Goal: Task Accomplishment & Management: Use online tool/utility

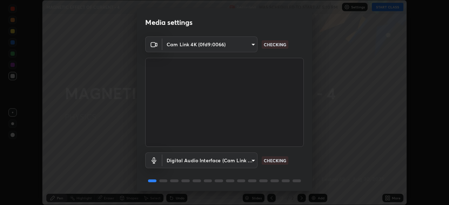
scroll to position [25, 0]
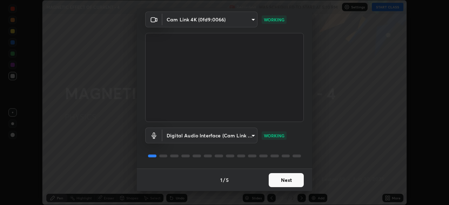
click at [287, 180] on button "Next" at bounding box center [286, 180] width 35 height 14
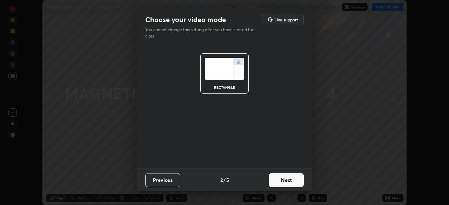
click at [282, 178] on button "Next" at bounding box center [286, 180] width 35 height 14
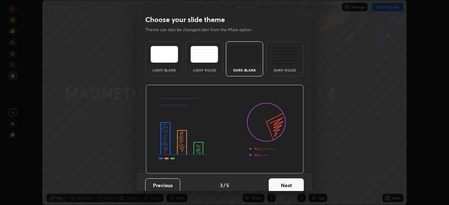
scroll to position [5, 0]
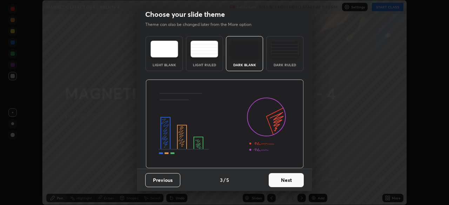
click at [283, 185] on button "Next" at bounding box center [286, 180] width 35 height 14
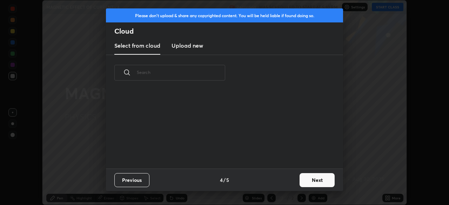
scroll to position [78, 225]
click at [198, 48] on h3 "Upload new" at bounding box center [188, 45] width 32 height 8
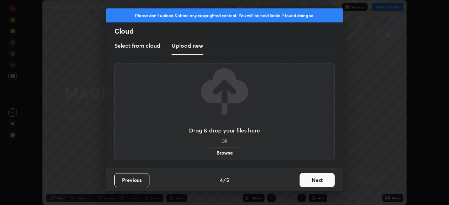
click at [226, 155] on label "Browse" at bounding box center [224, 152] width 31 height 11
click at [209, 155] on input "Browse" at bounding box center [209, 152] width 0 height 11
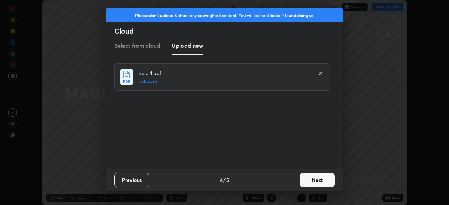
click at [317, 179] on button "Next" at bounding box center [317, 180] width 35 height 14
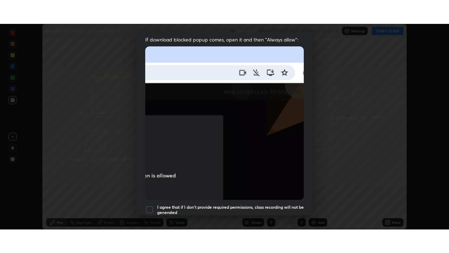
scroll to position [168, 0]
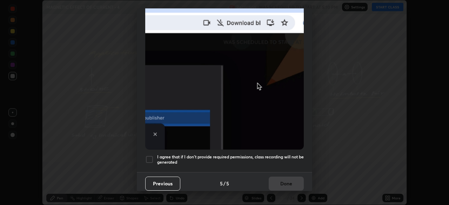
click at [214, 161] on h5 "I agree that if I don't provide required permissions, class recording will not …" at bounding box center [230, 159] width 147 height 11
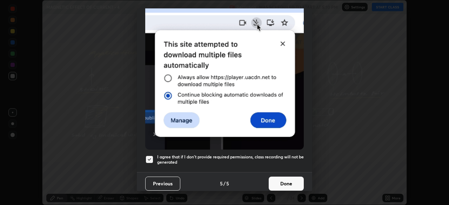
click at [270, 178] on button "Done" at bounding box center [286, 184] width 35 height 14
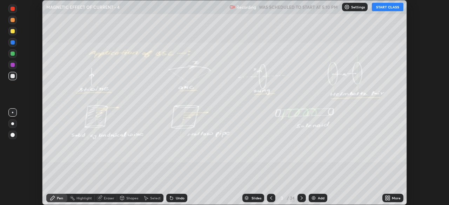
click at [389, 197] on icon at bounding box center [389, 197] width 2 height 2
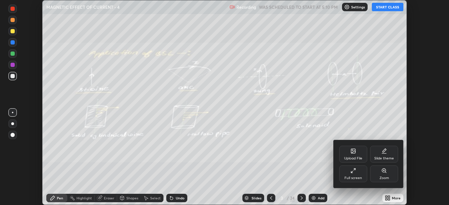
click at [351, 174] on div "Full screen" at bounding box center [353, 174] width 28 height 17
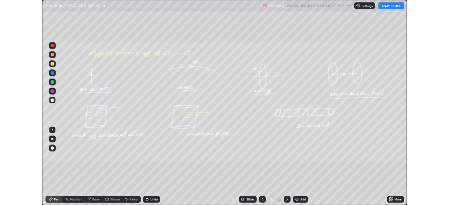
scroll to position [253, 449]
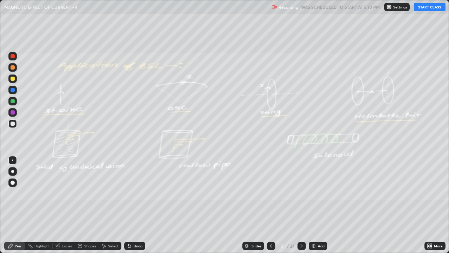
click at [424, 10] on button "START CLASS" at bounding box center [430, 7] width 32 height 8
click at [13, 80] on div at bounding box center [13, 78] width 4 height 4
click at [16, 100] on div at bounding box center [12, 101] width 8 height 8
click at [13, 102] on div at bounding box center [13, 101] width 4 height 4
click at [270, 205] on icon at bounding box center [271, 246] width 6 height 6
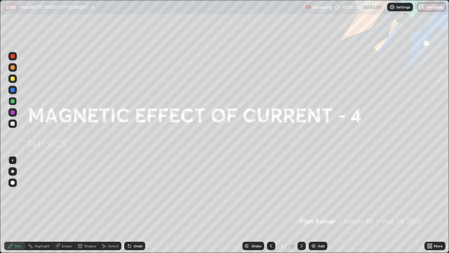
click at [311, 205] on img at bounding box center [314, 246] width 6 height 6
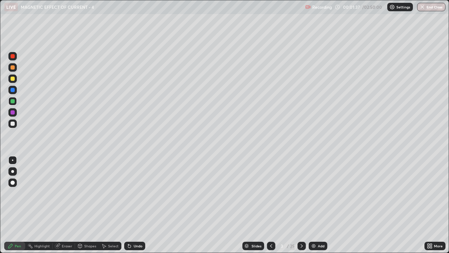
click at [14, 125] on div at bounding box center [13, 123] width 4 height 4
click at [14, 167] on div at bounding box center [12, 171] width 8 height 8
click at [301, 205] on icon at bounding box center [302, 246] width 2 height 4
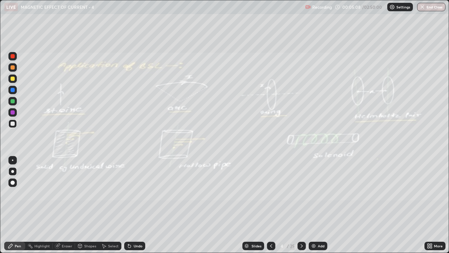
click at [316, 205] on div "Add" at bounding box center [318, 245] width 19 height 8
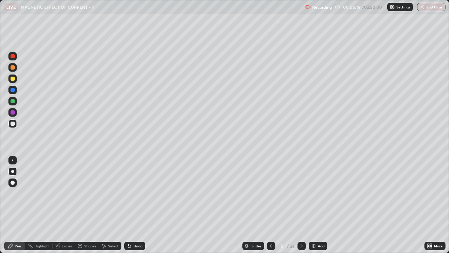
click at [14, 80] on div at bounding box center [13, 78] width 4 height 4
click at [14, 124] on div at bounding box center [13, 123] width 4 height 4
click at [70, 205] on div "Eraser" at bounding box center [67, 246] width 11 height 4
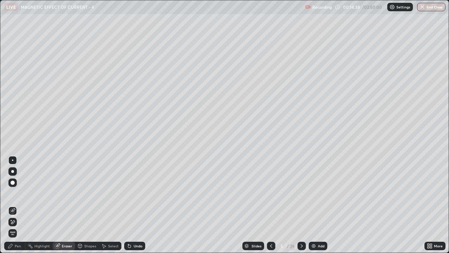
click at [68, 205] on div "Eraser" at bounding box center [67, 246] width 11 height 4
click at [61, 205] on div "Eraser" at bounding box center [64, 245] width 22 height 8
click at [63, 205] on div "Eraser" at bounding box center [67, 246] width 11 height 4
click at [62, 205] on div "Eraser" at bounding box center [67, 246] width 11 height 4
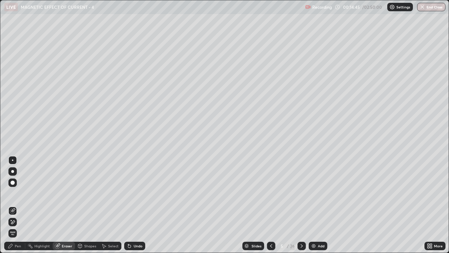
click at [60, 205] on div "Eraser" at bounding box center [64, 245] width 22 height 8
click at [62, 205] on div "Eraser" at bounding box center [67, 246] width 11 height 4
click at [107, 205] on div "Select" at bounding box center [110, 245] width 22 height 8
click at [59, 205] on icon at bounding box center [58, 246] width 6 height 6
click at [102, 205] on icon at bounding box center [104, 246] width 6 height 6
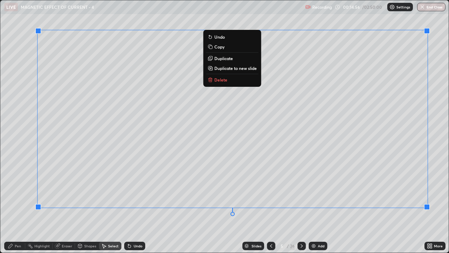
click at [222, 78] on p "Delete" at bounding box center [220, 80] width 13 height 6
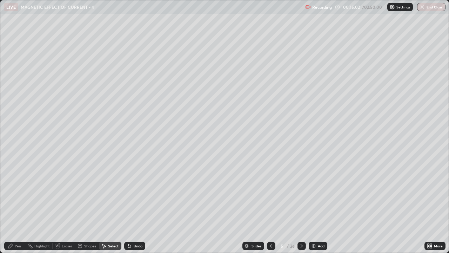
click at [301, 205] on icon at bounding box center [302, 246] width 6 height 6
click at [15, 205] on div "Pen" at bounding box center [14, 245] width 21 height 8
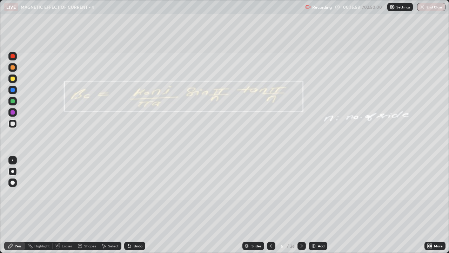
click at [301, 205] on icon at bounding box center [302, 246] width 6 height 6
click at [430, 205] on icon at bounding box center [430, 246] width 6 height 6
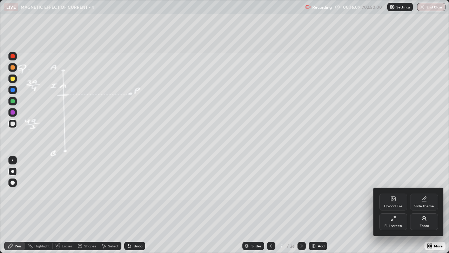
click at [397, 205] on div "Full screen" at bounding box center [393, 221] width 28 height 17
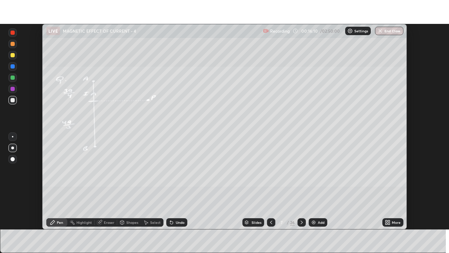
scroll to position [34872, 34628]
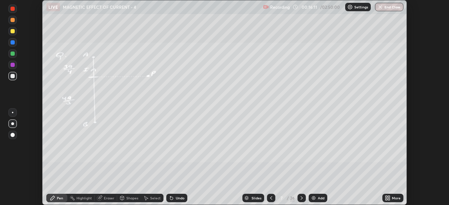
click at [389, 198] on icon at bounding box center [388, 198] width 6 height 6
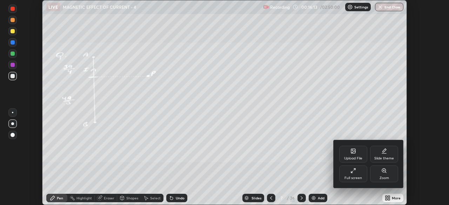
click at [384, 172] on icon at bounding box center [384, 171] width 4 height 4
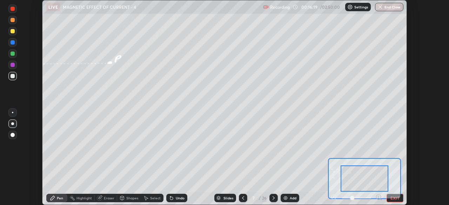
click at [394, 199] on button "EXIT" at bounding box center [395, 198] width 17 height 8
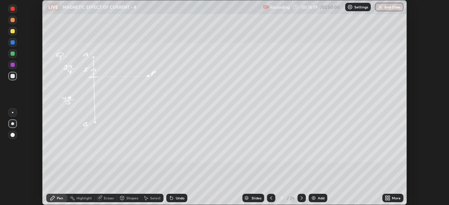
click at [390, 200] on icon at bounding box center [389, 200] width 2 height 2
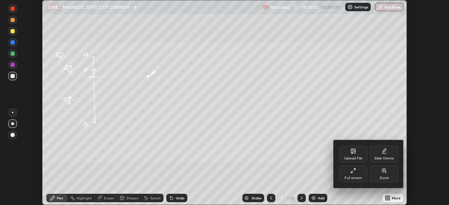
click at [353, 175] on div "Full screen" at bounding box center [353, 174] width 28 height 17
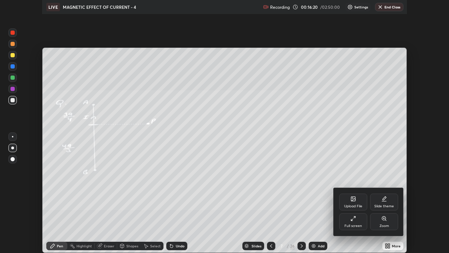
scroll to position [253, 449]
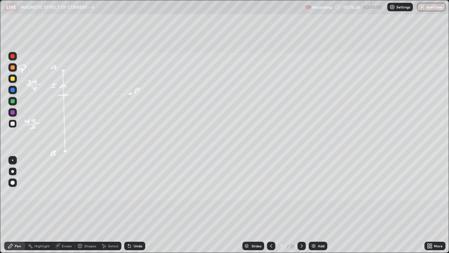
click at [13, 79] on div at bounding box center [13, 78] width 4 height 4
click at [14, 124] on div at bounding box center [13, 123] width 4 height 4
click at [13, 100] on div at bounding box center [13, 101] width 4 height 4
click at [11, 125] on div at bounding box center [12, 123] width 8 height 8
click at [301, 205] on icon at bounding box center [302, 246] width 6 height 6
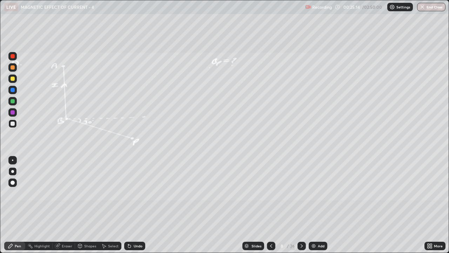
click at [14, 101] on div at bounding box center [13, 101] width 4 height 4
click at [14, 122] on div at bounding box center [13, 123] width 4 height 4
click at [13, 101] on div at bounding box center [13, 101] width 4 height 4
click at [13, 76] on div at bounding box center [13, 78] width 4 height 4
click at [131, 205] on icon at bounding box center [130, 246] width 6 height 6
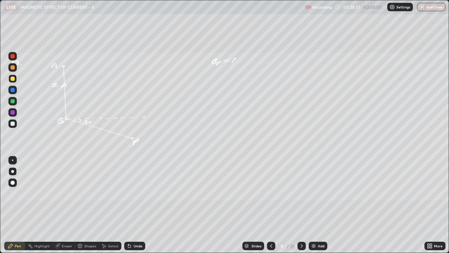
click at [132, 205] on div "Undo" at bounding box center [134, 245] width 21 height 8
click at [131, 205] on icon at bounding box center [130, 246] width 6 height 6
click at [132, 205] on div "Undo" at bounding box center [134, 245] width 21 height 8
click at [140, 205] on div "Undo" at bounding box center [138, 246] width 9 height 4
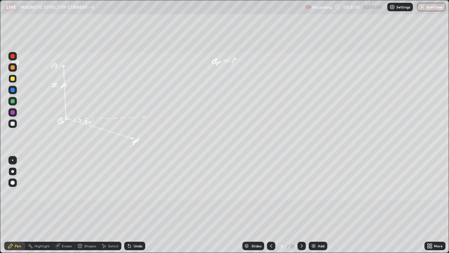
click at [140, 205] on div "Undo" at bounding box center [138, 246] width 9 height 4
click at [139, 205] on div "Undo" at bounding box center [138, 246] width 9 height 4
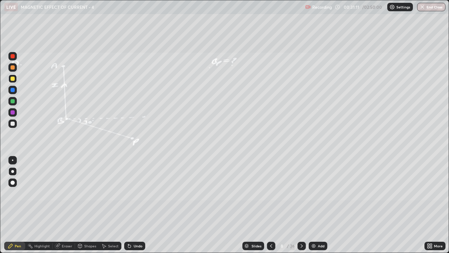
click at [139, 205] on div "Undo" at bounding box center [138, 246] width 9 height 4
click at [139, 205] on div "Undo" at bounding box center [134, 245] width 21 height 8
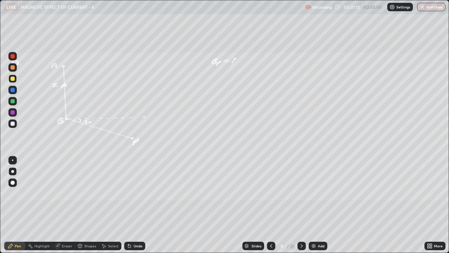
click at [139, 205] on div "Undo" at bounding box center [134, 245] width 21 height 8
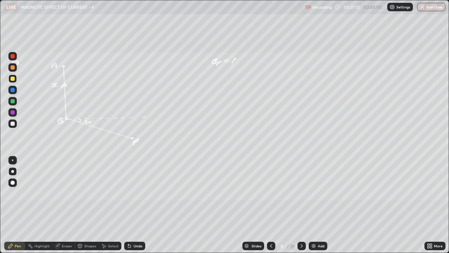
click at [139, 205] on div "Undo" at bounding box center [134, 245] width 21 height 8
click at [138, 205] on div "Undo" at bounding box center [134, 245] width 21 height 8
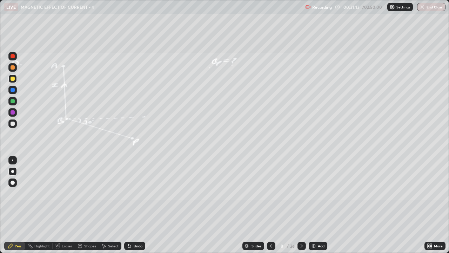
click at [138, 205] on div "Undo" at bounding box center [134, 245] width 21 height 8
click at [137, 205] on div "Undo" at bounding box center [138, 246] width 9 height 4
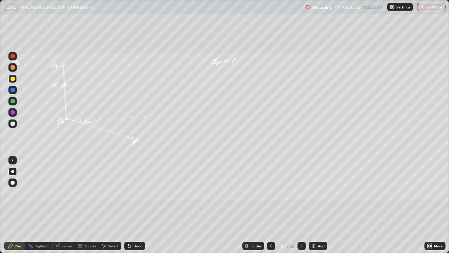
click at [138, 205] on div "Undo" at bounding box center [138, 246] width 9 height 4
click at [137, 205] on div "Undo" at bounding box center [138, 246] width 9 height 4
click at [138, 205] on div "Undo" at bounding box center [138, 246] width 9 height 4
click at [137, 205] on div "Undo" at bounding box center [138, 246] width 9 height 4
click at [138, 205] on div "Undo" at bounding box center [138, 246] width 9 height 4
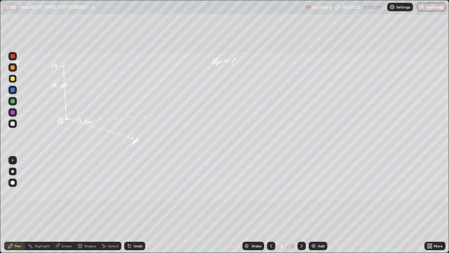
click at [137, 205] on div "Undo" at bounding box center [138, 246] width 9 height 4
click at [138, 205] on div "Undo" at bounding box center [138, 246] width 9 height 4
click at [138, 205] on div "Undo" at bounding box center [134, 245] width 21 height 8
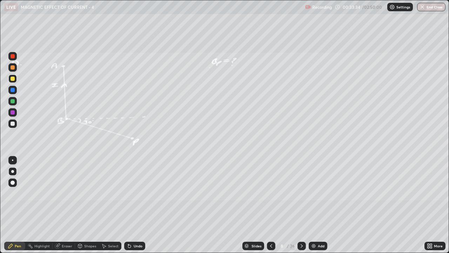
click at [138, 205] on div "Undo" at bounding box center [134, 245] width 21 height 8
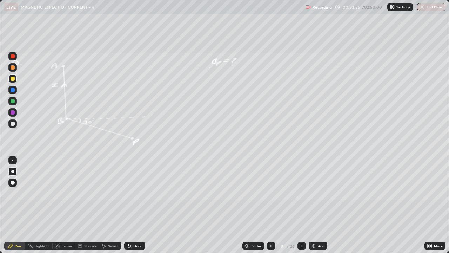
click at [138, 205] on div "Undo" at bounding box center [134, 245] width 21 height 8
click at [300, 205] on icon at bounding box center [302, 246] width 6 height 6
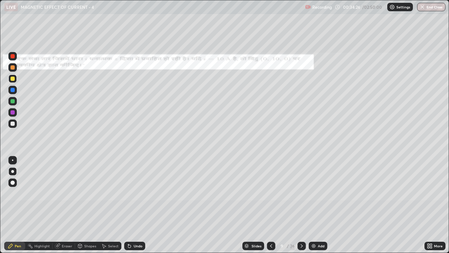
click at [11, 124] on div at bounding box center [13, 123] width 4 height 4
click at [13, 102] on div at bounding box center [13, 101] width 4 height 4
click at [12, 79] on div at bounding box center [13, 78] width 4 height 4
click at [84, 205] on div "Shapes" at bounding box center [90, 246] width 12 height 4
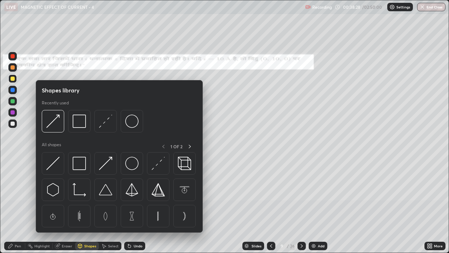
click at [70, 205] on div "Eraser" at bounding box center [64, 245] width 22 height 8
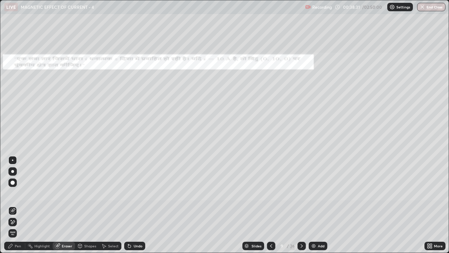
click at [18, 205] on div "Pen" at bounding box center [18, 246] width 6 height 4
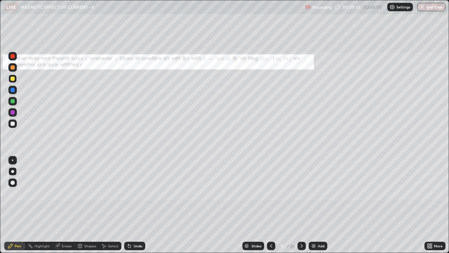
click at [131, 205] on icon at bounding box center [130, 246] width 6 height 6
click at [129, 205] on icon at bounding box center [129, 245] width 3 height 3
click at [130, 205] on icon at bounding box center [130, 246] width 6 height 6
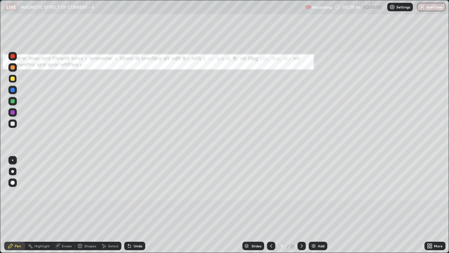
click at [128, 205] on icon at bounding box center [129, 245] width 3 height 3
click at [42, 205] on div "Highlight" at bounding box center [41, 246] width 15 height 4
click at [57, 205] on icon at bounding box center [57, 245] width 5 height 5
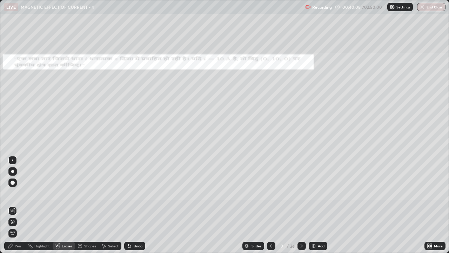
click at [19, 205] on div "Pen" at bounding box center [18, 246] width 6 height 4
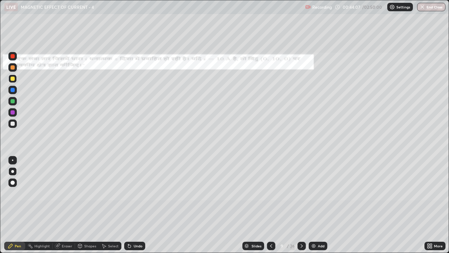
click at [301, 205] on icon at bounding box center [302, 246] width 6 height 6
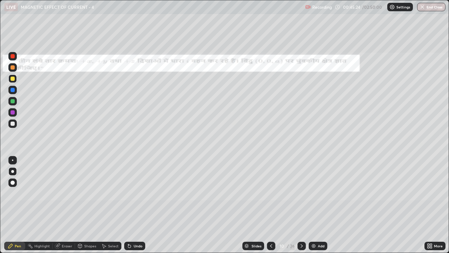
click at [134, 205] on div "Undo" at bounding box center [138, 246] width 9 height 4
click at [13, 99] on div at bounding box center [13, 101] width 4 height 4
click at [13, 125] on div at bounding box center [13, 123] width 4 height 4
click at [11, 80] on div at bounding box center [13, 78] width 4 height 4
click at [128, 205] on icon at bounding box center [129, 245] width 3 height 3
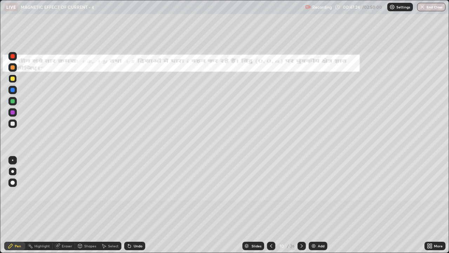
click at [14, 101] on div at bounding box center [13, 101] width 4 height 4
click at [301, 205] on icon at bounding box center [302, 246] width 6 height 6
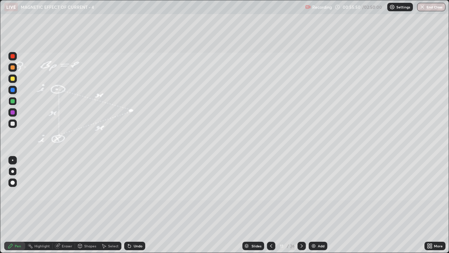
click at [138, 205] on div "Undo" at bounding box center [138, 246] width 9 height 4
click at [137, 205] on div "Undo" at bounding box center [138, 246] width 9 height 4
click at [138, 205] on div "Undo" at bounding box center [138, 246] width 9 height 4
click at [138, 205] on div "Undo" at bounding box center [134, 245] width 21 height 8
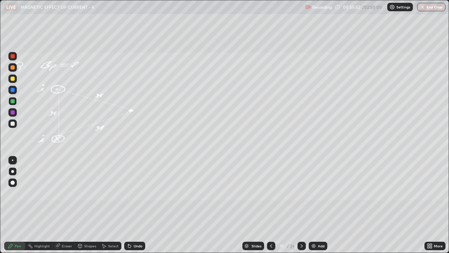
click at [134, 205] on div "Undo" at bounding box center [138, 246] width 9 height 4
click at [135, 205] on div "Undo" at bounding box center [138, 246] width 9 height 4
click at [12, 80] on div at bounding box center [13, 78] width 4 height 4
click at [92, 205] on div "Shapes" at bounding box center [90, 246] width 12 height 4
click at [64, 205] on div "Eraser" at bounding box center [67, 246] width 11 height 4
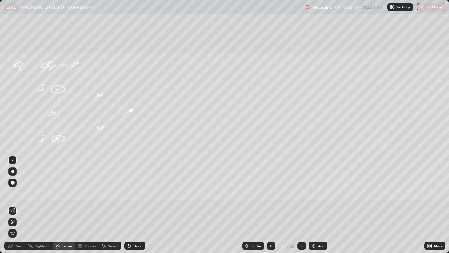
click at [16, 205] on div "Pen" at bounding box center [18, 246] width 6 height 4
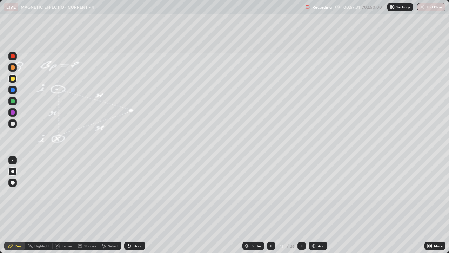
click at [14, 123] on div at bounding box center [13, 123] width 4 height 4
click at [13, 80] on div at bounding box center [13, 78] width 4 height 4
click at [128, 205] on icon at bounding box center [129, 245] width 3 height 3
click at [129, 205] on icon at bounding box center [130, 246] width 6 height 6
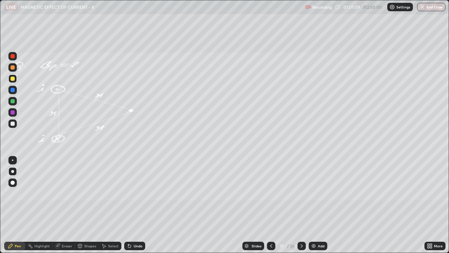
click at [128, 205] on icon at bounding box center [129, 245] width 3 height 3
click at [128, 205] on icon at bounding box center [128, 244] width 1 height 1
click at [128, 205] on icon at bounding box center [129, 245] width 3 height 3
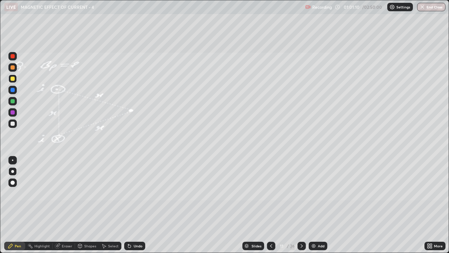
click at [130, 205] on icon at bounding box center [130, 246] width 6 height 6
click at [128, 205] on icon at bounding box center [129, 245] width 3 height 3
click at [301, 205] on icon at bounding box center [302, 246] width 6 height 6
click at [13, 123] on div at bounding box center [13, 123] width 4 height 4
click at [13, 100] on div at bounding box center [13, 101] width 4 height 4
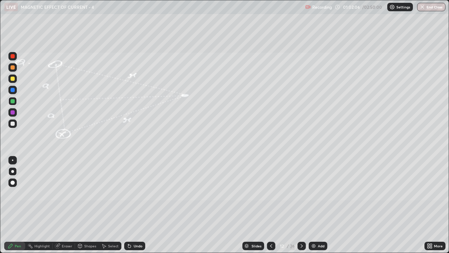
click at [13, 102] on div at bounding box center [13, 101] width 4 height 4
click at [130, 205] on icon at bounding box center [130, 246] width 6 height 6
click at [132, 205] on div "Undo" at bounding box center [134, 245] width 21 height 8
click at [301, 205] on icon at bounding box center [302, 246] width 2 height 4
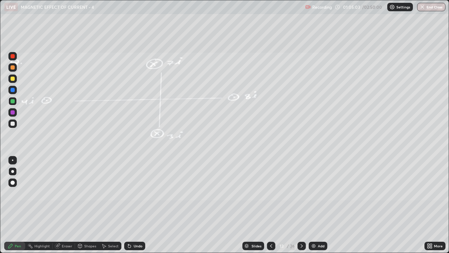
click at [132, 205] on div "Undo" at bounding box center [134, 245] width 21 height 8
click at [131, 205] on div "Undo" at bounding box center [134, 245] width 21 height 8
click at [132, 205] on div "Undo" at bounding box center [134, 245] width 21 height 8
click at [69, 205] on div "Eraser" at bounding box center [67, 246] width 11 height 4
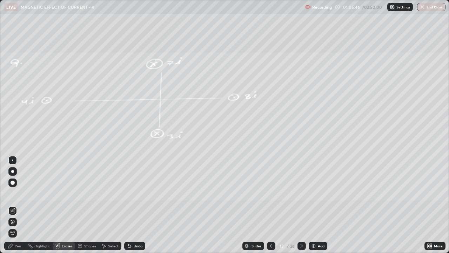
click at [18, 205] on div "Pen" at bounding box center [18, 246] width 6 height 4
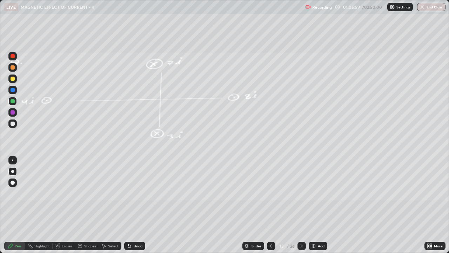
click at [14, 77] on div at bounding box center [13, 78] width 4 height 4
click at [9, 99] on div at bounding box center [12, 101] width 8 height 8
click at [12, 77] on div at bounding box center [13, 78] width 4 height 4
click at [11, 89] on div at bounding box center [13, 90] width 4 height 4
click at [16, 79] on div at bounding box center [12, 78] width 8 height 8
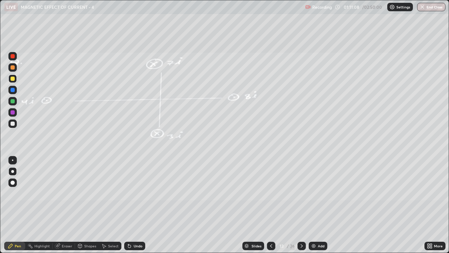
click at [317, 205] on div "Add" at bounding box center [318, 245] width 19 height 8
click at [13, 126] on div at bounding box center [12, 123] width 8 height 8
click at [301, 205] on icon at bounding box center [302, 246] width 6 height 6
click at [12, 101] on div at bounding box center [13, 101] width 4 height 4
click at [135, 205] on div "Undo" at bounding box center [138, 246] width 9 height 4
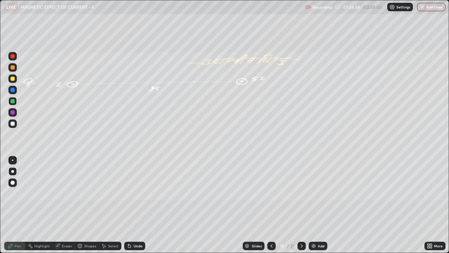
click at [135, 205] on div "Undo" at bounding box center [138, 246] width 9 height 4
click at [136, 205] on div "Undo" at bounding box center [138, 246] width 9 height 4
click at [138, 205] on div "Undo" at bounding box center [134, 245] width 21 height 8
click at [138, 205] on div "Undo" at bounding box center [138, 246] width 9 height 4
click at [138, 205] on div "Undo" at bounding box center [134, 245] width 21 height 8
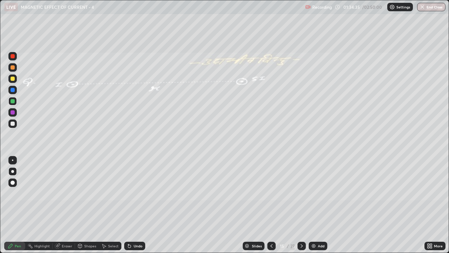
click at [139, 205] on div "Undo" at bounding box center [134, 245] width 21 height 8
click at [141, 205] on div "Undo" at bounding box center [134, 245] width 21 height 8
click at [142, 205] on div "Undo" at bounding box center [134, 245] width 21 height 8
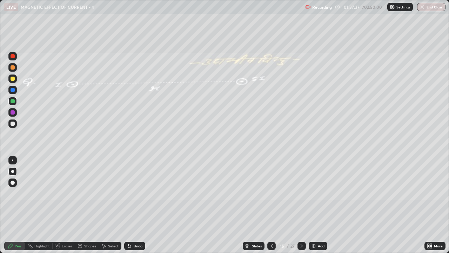
click at [137, 205] on div "Undo" at bounding box center [138, 246] width 9 height 4
click at [301, 205] on icon at bounding box center [302, 246] width 6 height 6
click at [270, 205] on icon at bounding box center [272, 246] width 6 height 6
click at [301, 205] on icon at bounding box center [302, 246] width 6 height 6
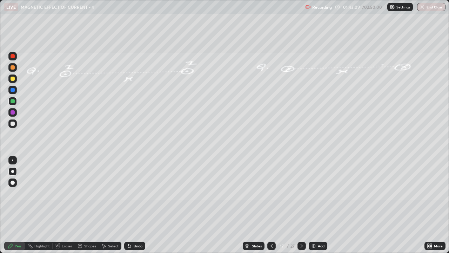
click at [301, 205] on icon at bounding box center [302, 246] width 6 height 6
click at [300, 205] on icon at bounding box center [302, 246] width 6 height 6
click at [301, 205] on icon at bounding box center [302, 246] width 6 height 6
click at [12, 80] on div at bounding box center [13, 78] width 4 height 4
click at [421, 6] on img "button" at bounding box center [423, 7] width 6 height 6
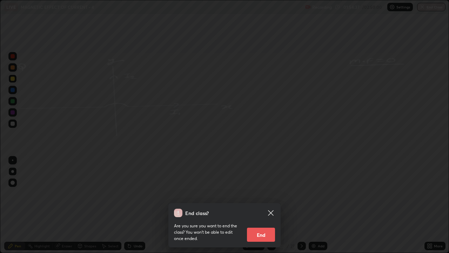
click at [255, 205] on button "End" at bounding box center [261, 234] width 28 height 14
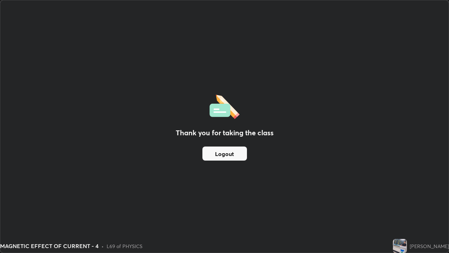
click at [230, 155] on button "Logout" at bounding box center [224, 153] width 45 height 14
